Goal: Contribute content: Contribute content

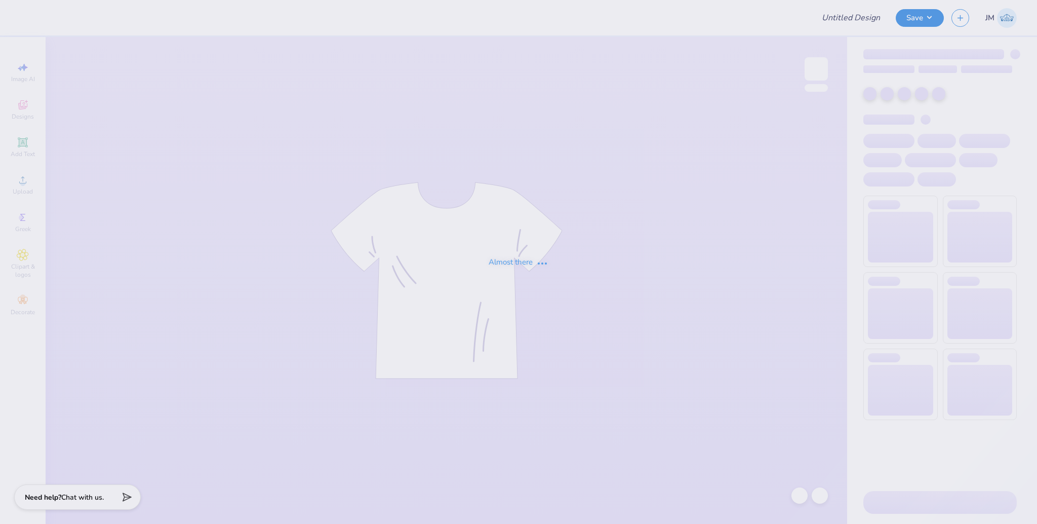
type input "sig chi x sorority"
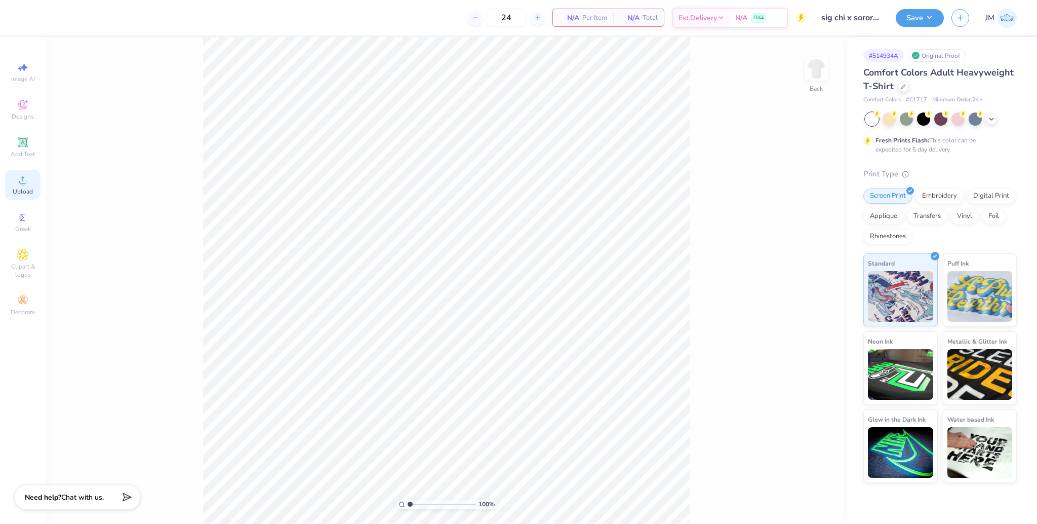
click at [26, 198] on div "Upload" at bounding box center [22, 185] width 35 height 30
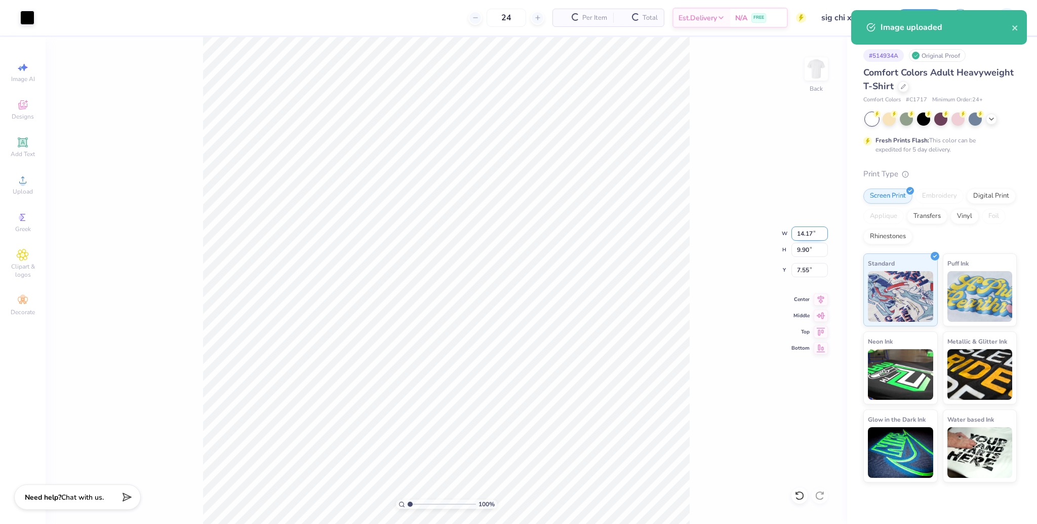
click at [800, 232] on input "14.17" at bounding box center [809, 233] width 36 height 14
type input "10.00"
type input "6.98"
type input "9.01"
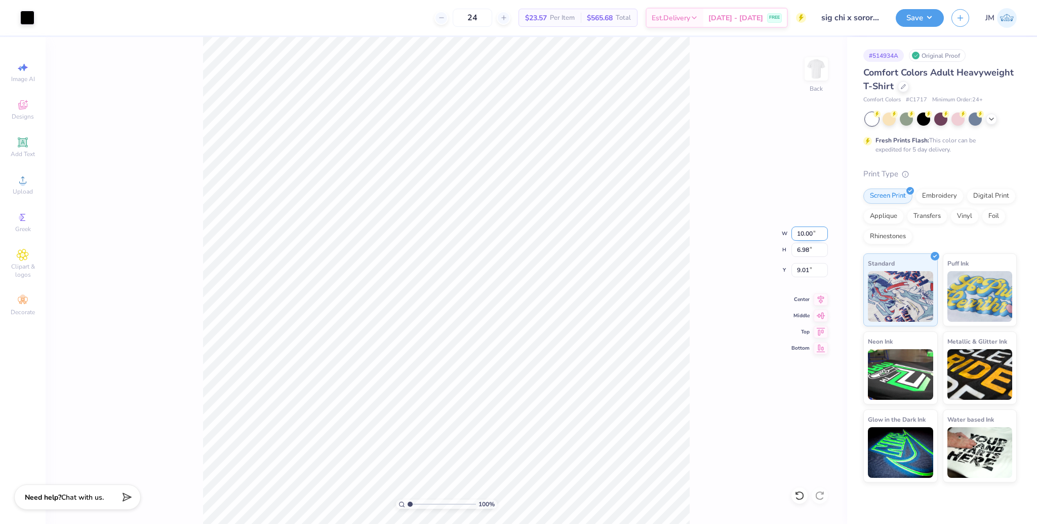
click at [799, 231] on input "10.00" at bounding box center [809, 233] width 36 height 14
type input "12.00"
type input "8.38"
type input "8.31"
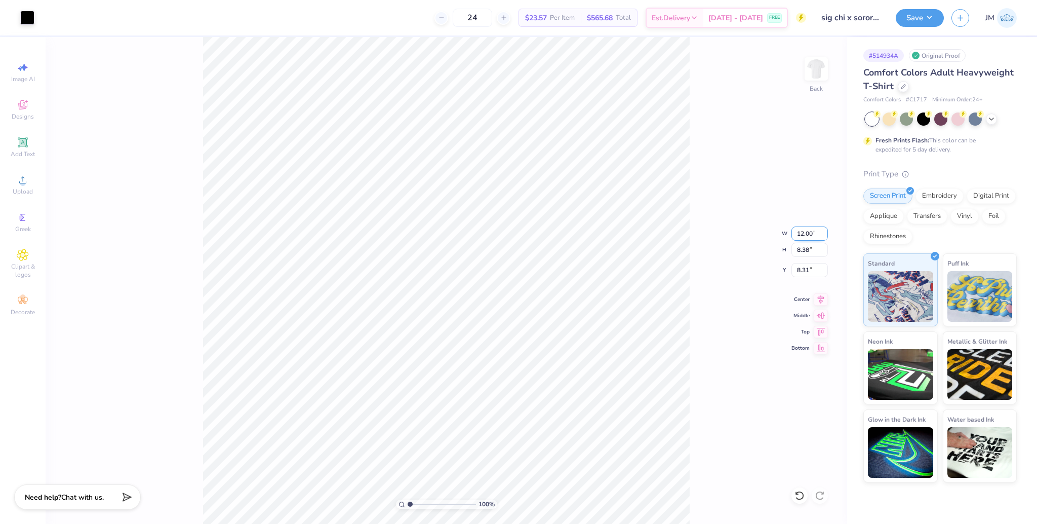
click at [799, 231] on input "12.00" at bounding box center [809, 233] width 36 height 14
type input "10.00"
type input "6.98"
click at [803, 271] on input "9.01" at bounding box center [809, 270] width 36 height 14
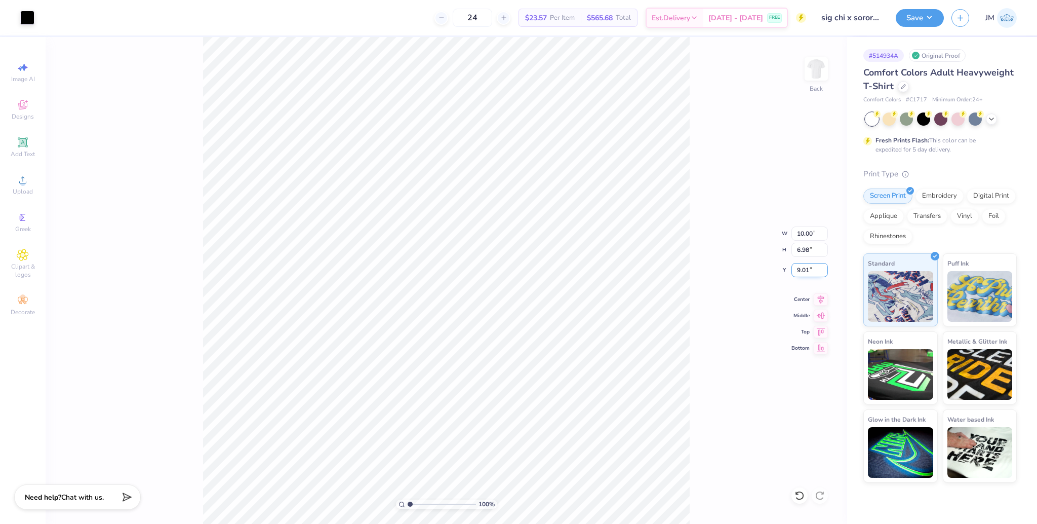
click at [803, 271] on input "9.01" at bounding box center [809, 270] width 36 height 14
type input "3.00"
click at [816, 63] on img at bounding box center [816, 69] width 41 height 41
click at [37, 183] on div "Upload" at bounding box center [22, 185] width 35 height 30
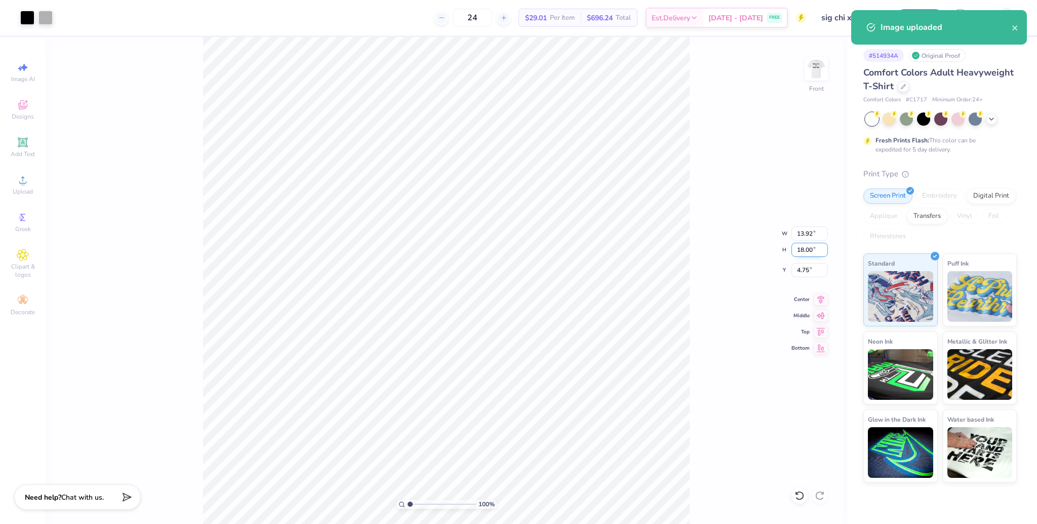
click at [807, 250] on input "18.00" at bounding box center [809, 250] width 36 height 14
type input "15"
type input "11.60"
type input "15.00"
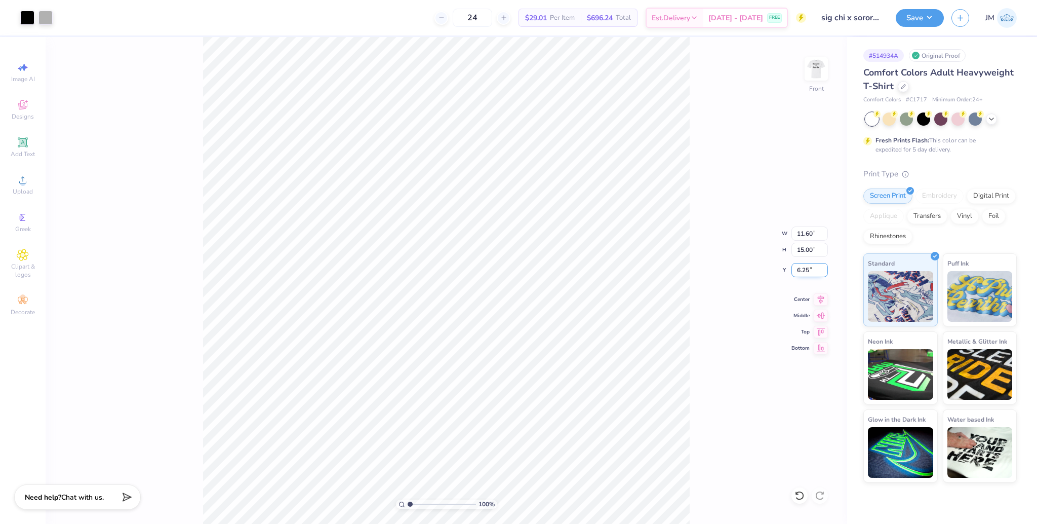
click at [801, 272] on input "6.25" at bounding box center [809, 270] width 36 height 14
type input "3.00"
click at [916, 23] on button "Save" at bounding box center [920, 17] width 48 height 18
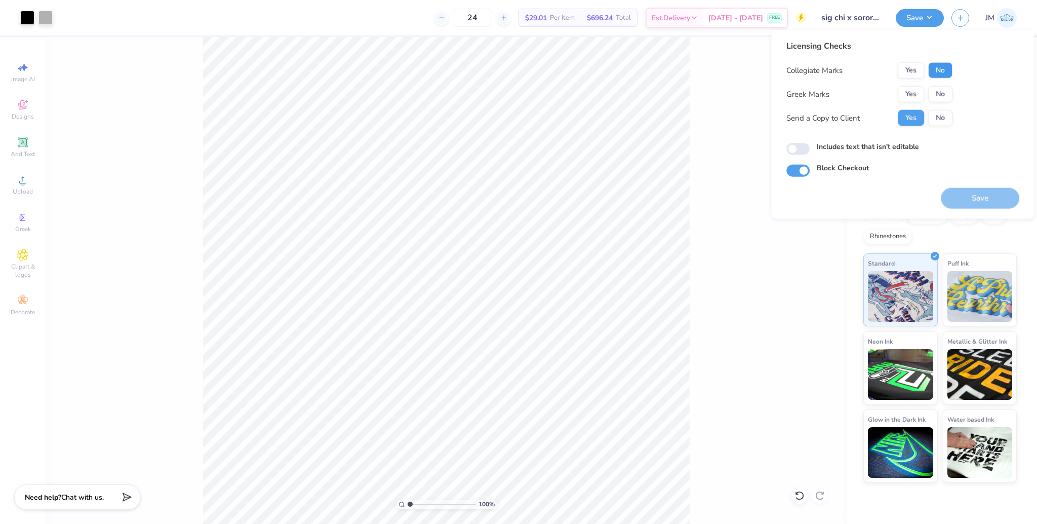
click at [940, 73] on button "No" at bounding box center [940, 70] width 24 height 16
click at [910, 99] on button "Yes" at bounding box center [911, 94] width 26 height 16
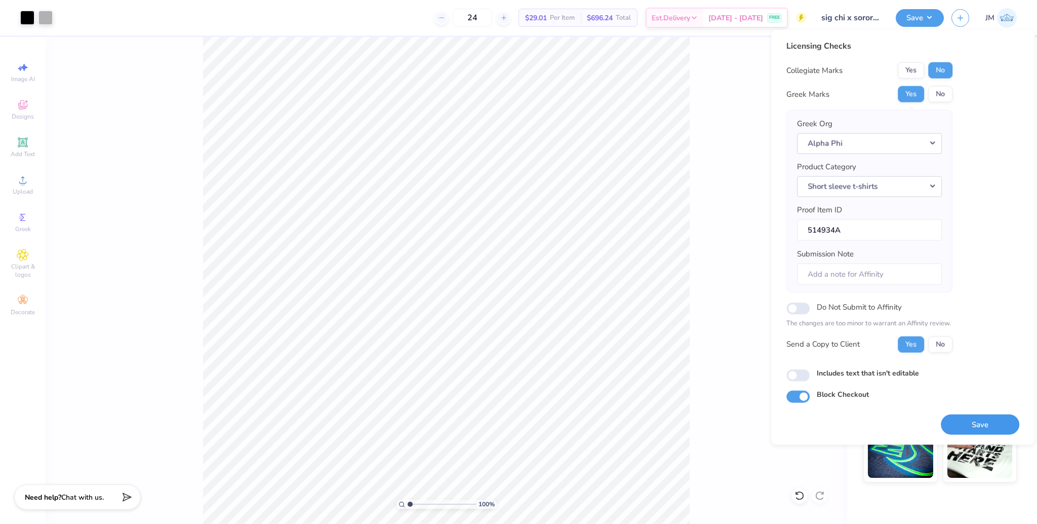
click at [984, 416] on button "Save" at bounding box center [980, 424] width 78 height 21
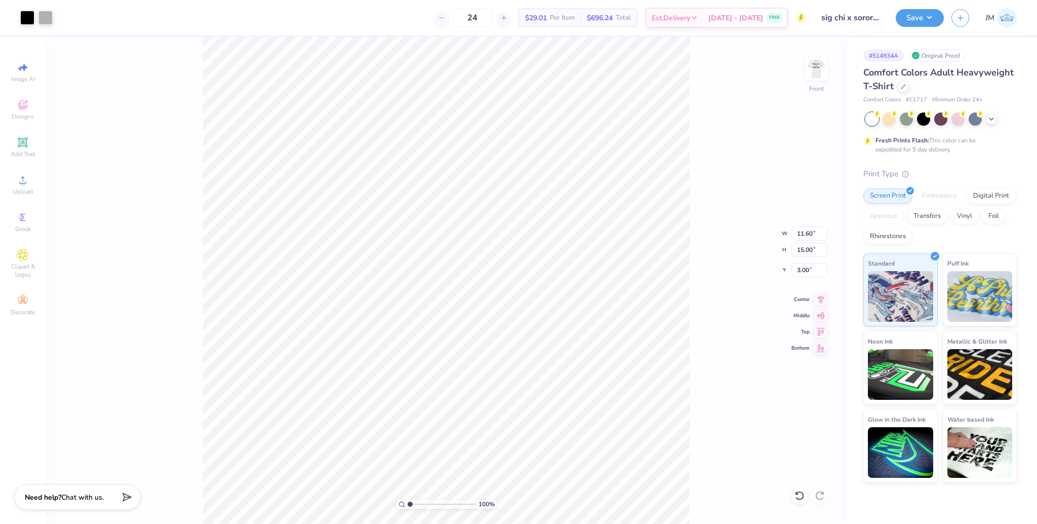
click at [829, 296] on div "100 % Front W 11.60 11.60 " H 15.00 15.00 " Y 3.00 3.00 " Center Middle Top Bot…" at bounding box center [447, 280] width 802 height 487
click at [822, 299] on div "100 % Front" at bounding box center [447, 280] width 802 height 487
click at [823, 301] on icon at bounding box center [821, 298] width 14 height 12
click at [750, 157] on div "100 % Front W 11.60 11.60 " H 15.00 15.00 " Y 3.00 3.00 " Center Middle Top Bot…" at bounding box center [447, 280] width 802 height 487
